Goal: Transaction & Acquisition: Book appointment/travel/reservation

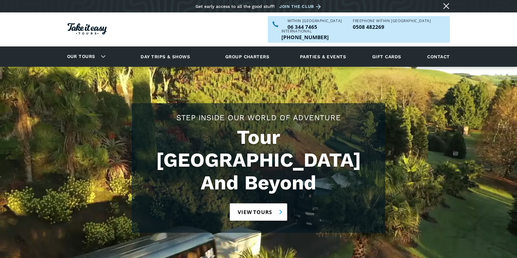
click at [255, 204] on link "View tours" at bounding box center [258, 212] width 57 height 17
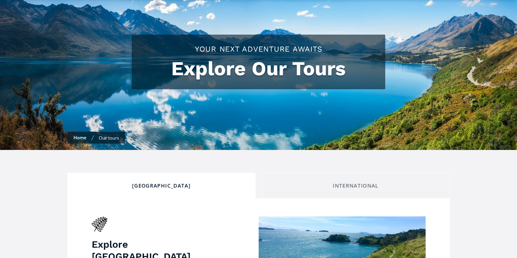
scroll to position [71, 0]
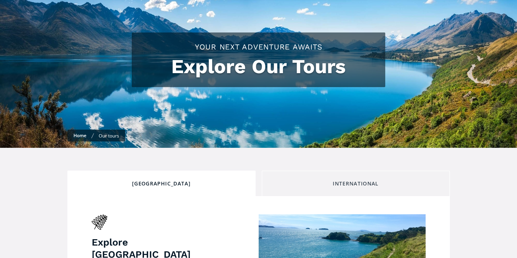
click at [363, 180] on div "International" at bounding box center [356, 183] width 178 height 7
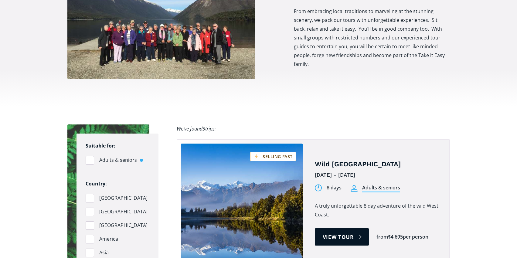
scroll to position [495, 0]
click at [91, 156] on div "Tours on sale" at bounding box center [90, 160] width 9 height 9
click at [90, 158] on input "Adults & seniors" at bounding box center [88, 160] width 4 height 4
click at [143, 156] on label "Adults & seniors" at bounding box center [118, 160] width 64 height 9
click at [90, 158] on input "Adults & seniors" at bounding box center [88, 160] width 4 height 4
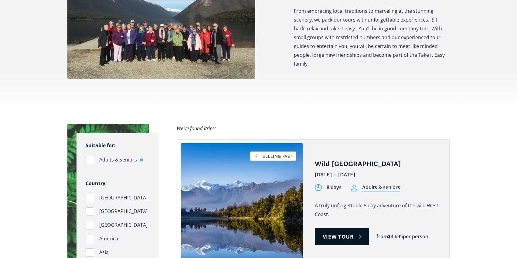
checkbox input "false"
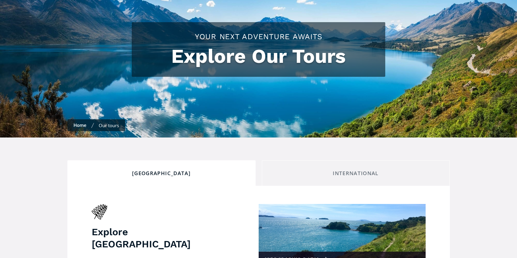
scroll to position [0, 0]
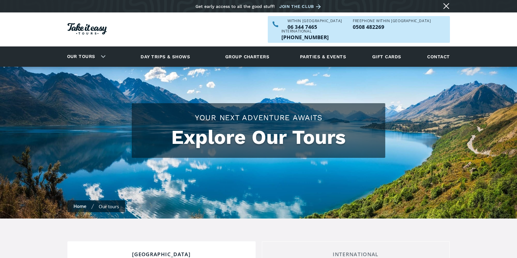
click at [195, 134] on h1 "Explore Our Tours" at bounding box center [259, 137] width 242 height 23
click at [357, 251] on div "International" at bounding box center [356, 254] width 178 height 7
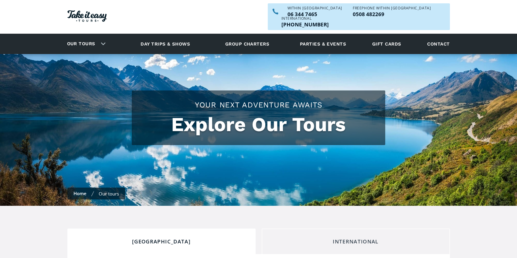
scroll to position [18, 0]
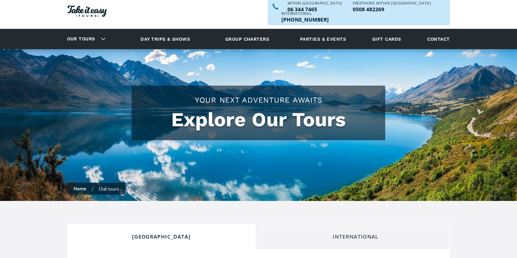
click at [358, 234] on div "International" at bounding box center [356, 237] width 178 height 7
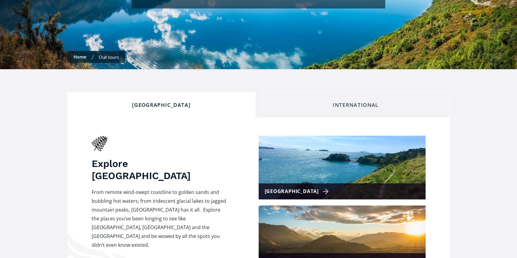
scroll to position [163, 0]
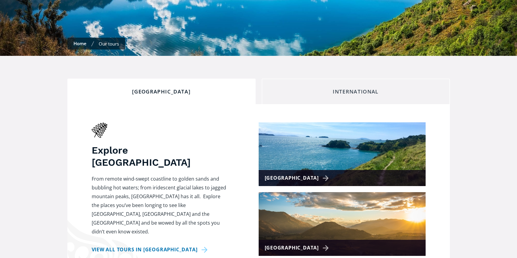
click at [379, 88] on div "International" at bounding box center [356, 91] width 178 height 7
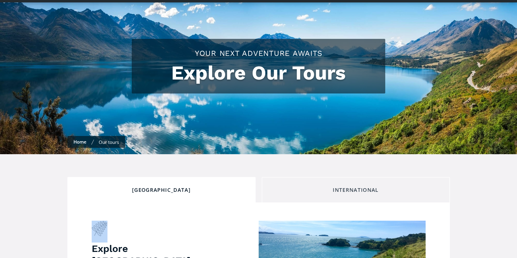
scroll to position [63, 0]
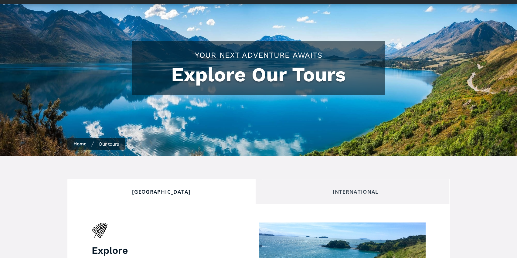
click at [351, 189] on div "International" at bounding box center [356, 192] width 178 height 7
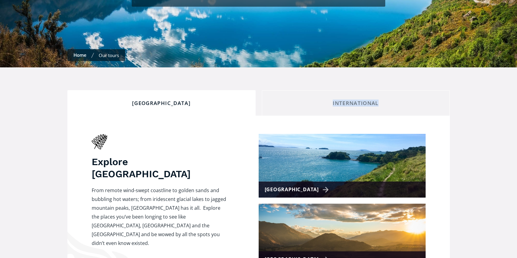
scroll to position [0, 0]
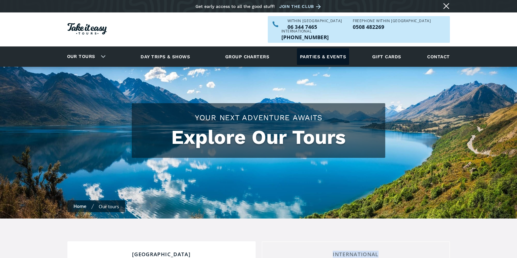
click at [333, 49] on link "Parties & events" at bounding box center [323, 56] width 52 height 17
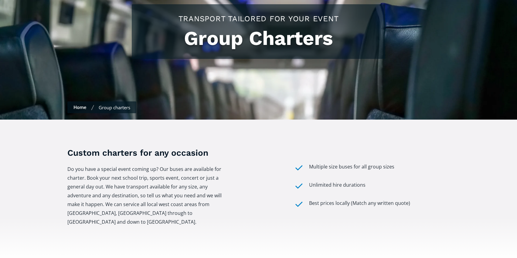
scroll to position [100, 0]
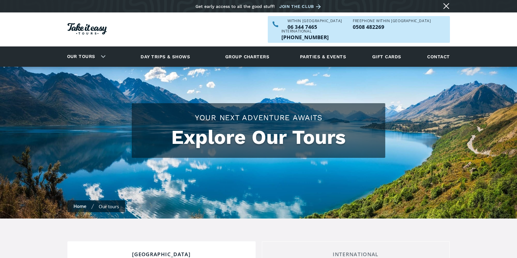
checkbox input "true"
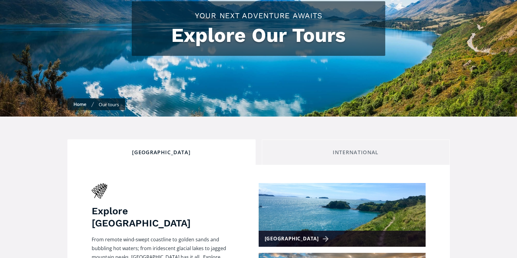
scroll to position [103, 0]
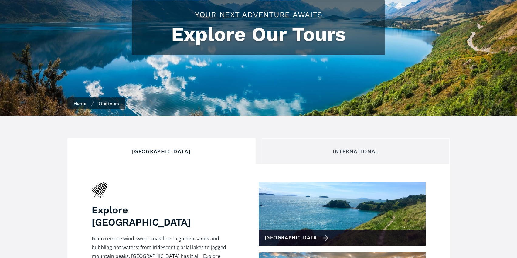
click at [348, 148] on div "International" at bounding box center [356, 151] width 178 height 7
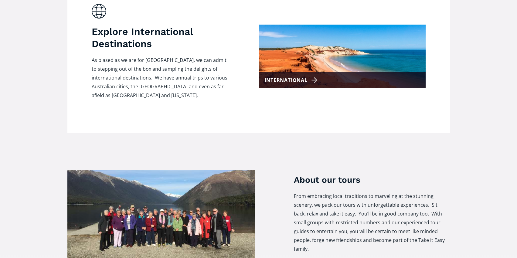
scroll to position [283, 0]
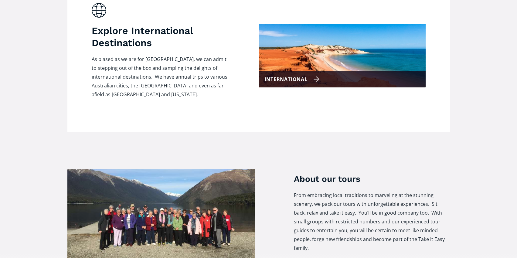
click at [315, 75] on div "International" at bounding box center [292, 79] width 55 height 9
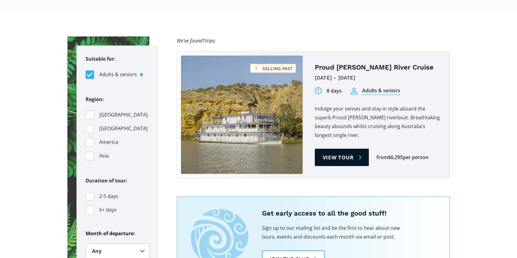
scroll to position [372, 0]
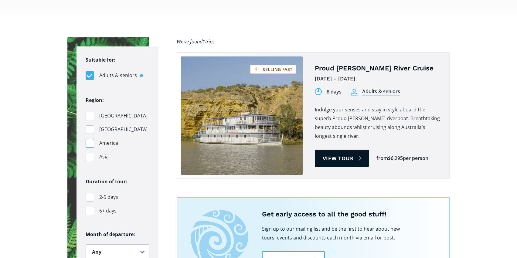
click at [90, 139] on div "Filters" at bounding box center [90, 143] width 9 height 9
click at [90, 141] on input "America" at bounding box center [88, 143] width 4 height 4
checkbox input "true"
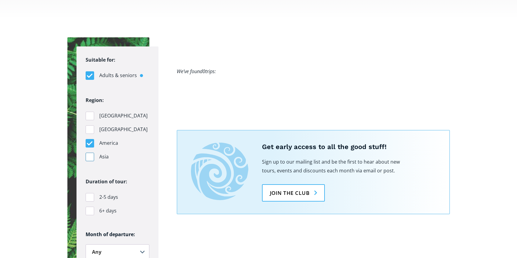
click at [92, 153] on div "Filters" at bounding box center [90, 157] width 9 height 9
click at [90, 155] on input "Asia" at bounding box center [88, 157] width 4 height 4
checkbox input "true"
click at [91, 139] on div "Filters" at bounding box center [90, 143] width 9 height 9
click at [90, 141] on input "America" at bounding box center [88, 143] width 4 height 4
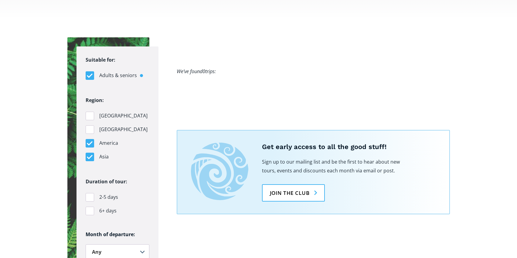
checkbox input "false"
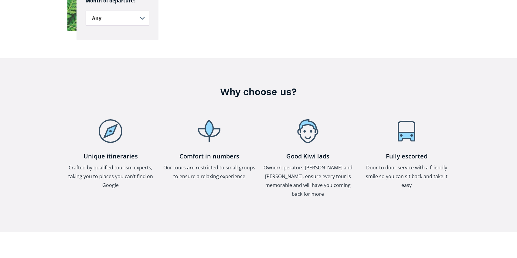
scroll to position [607, 0]
